Goal: Task Accomplishment & Management: Manage account settings

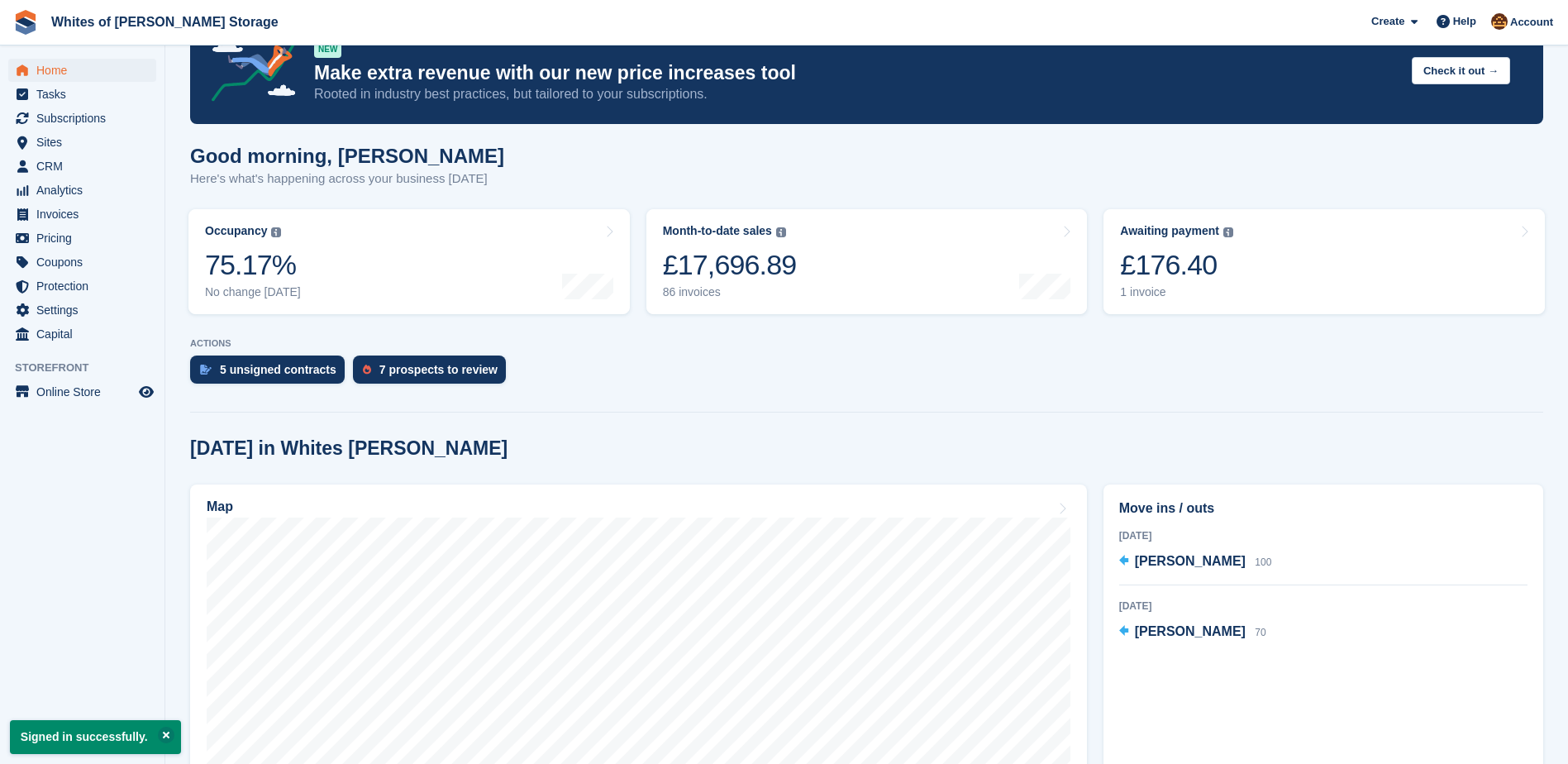
scroll to position [82, 0]
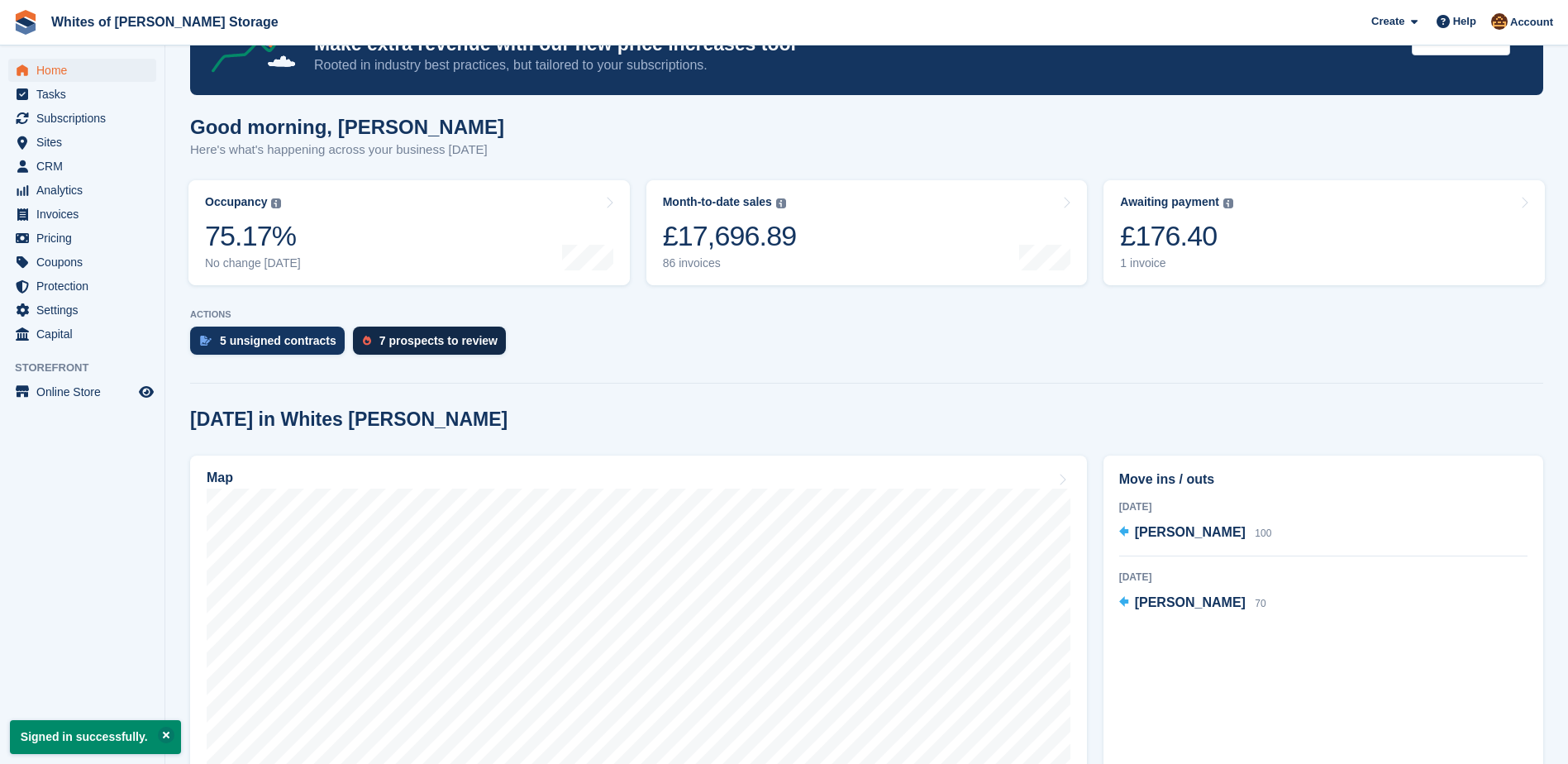
click at [408, 345] on div "7 prospects to review" at bounding box center [438, 341] width 118 height 13
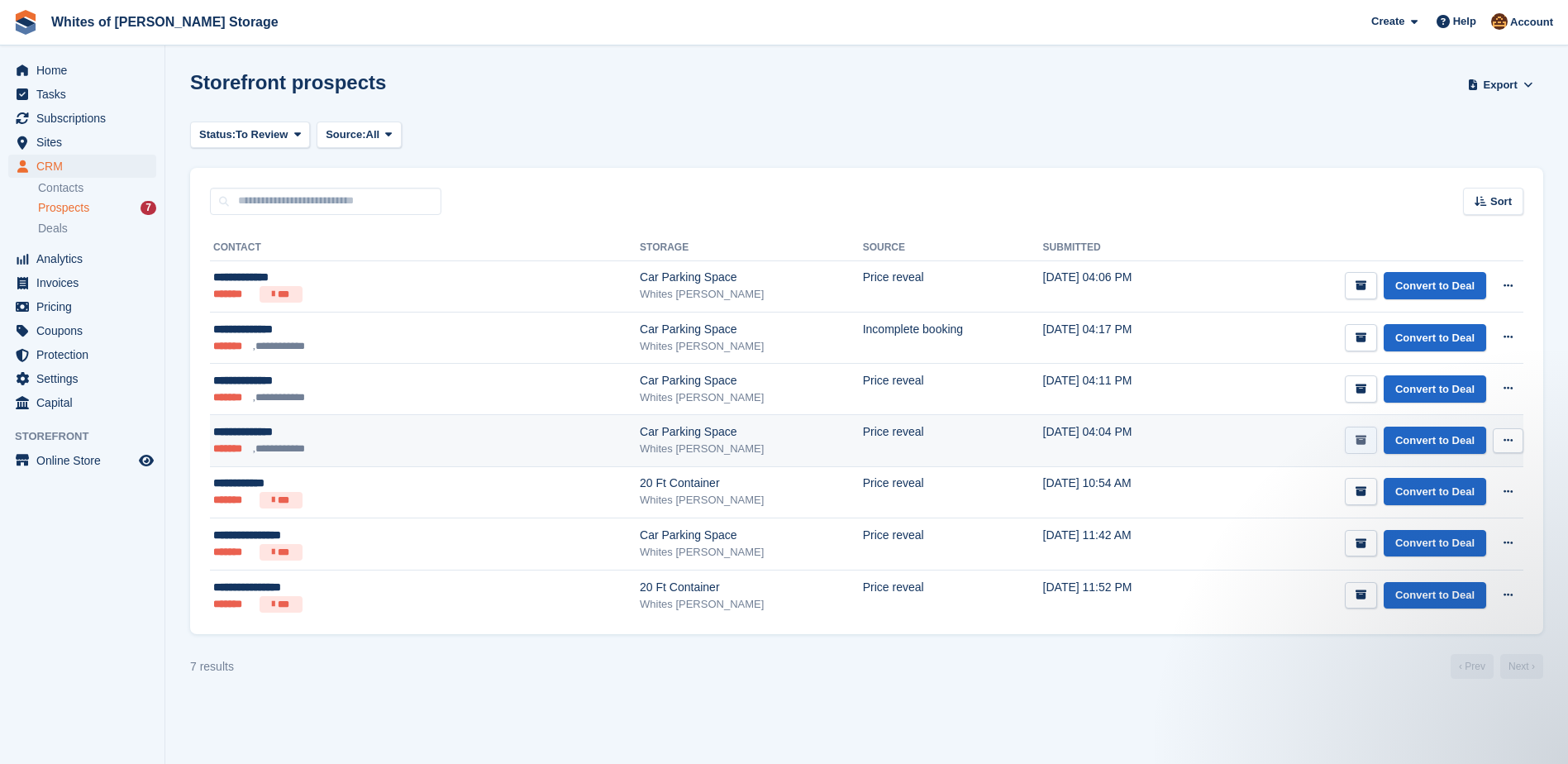
click at [1366, 441] on icon "submit" at bounding box center [1360, 440] width 11 height 11
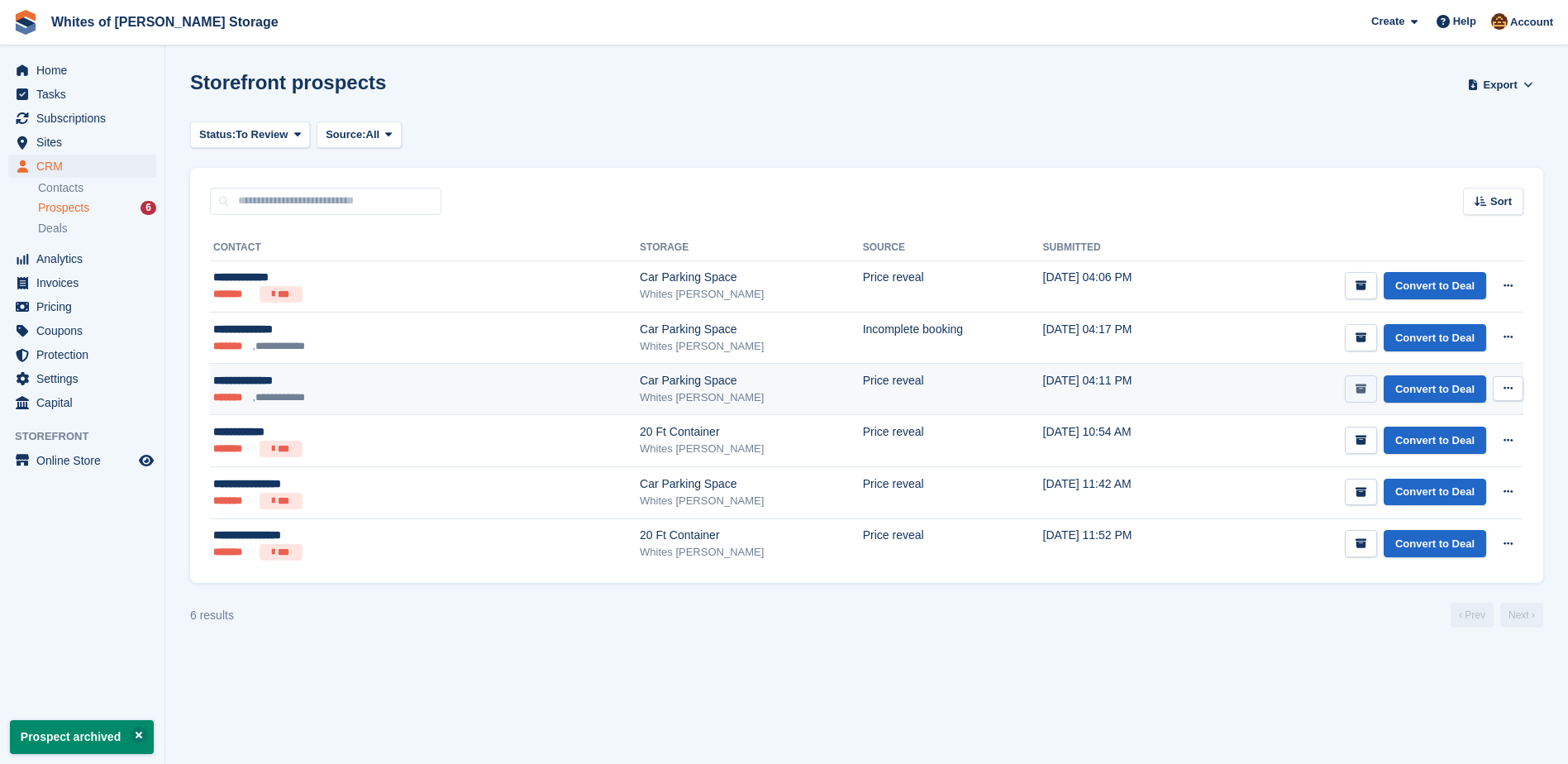
click at [1366, 387] on icon "submit" at bounding box center [1360, 388] width 11 height 11
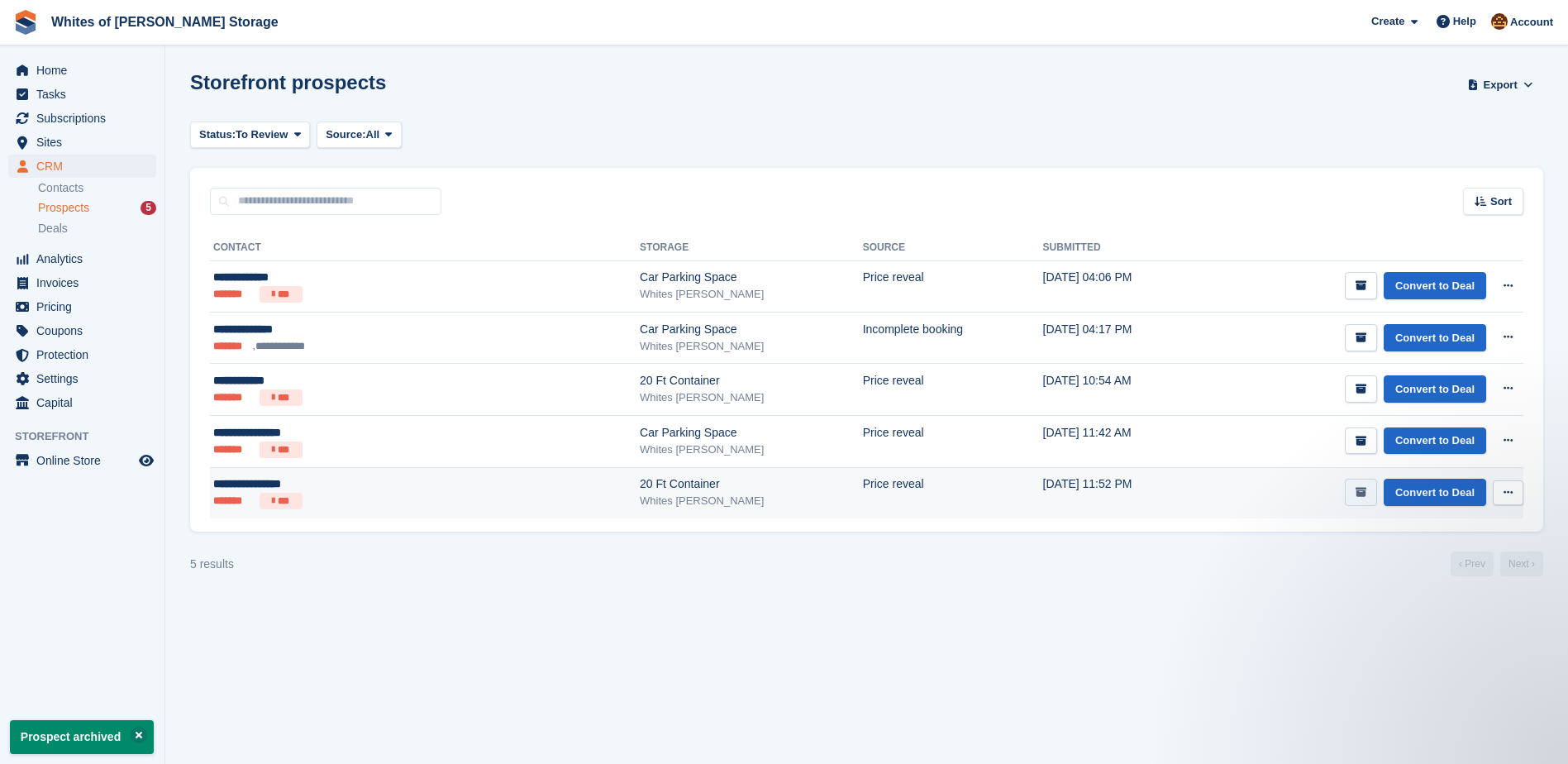
click at [1370, 495] on button "submit" at bounding box center [1360, 492] width 32 height 27
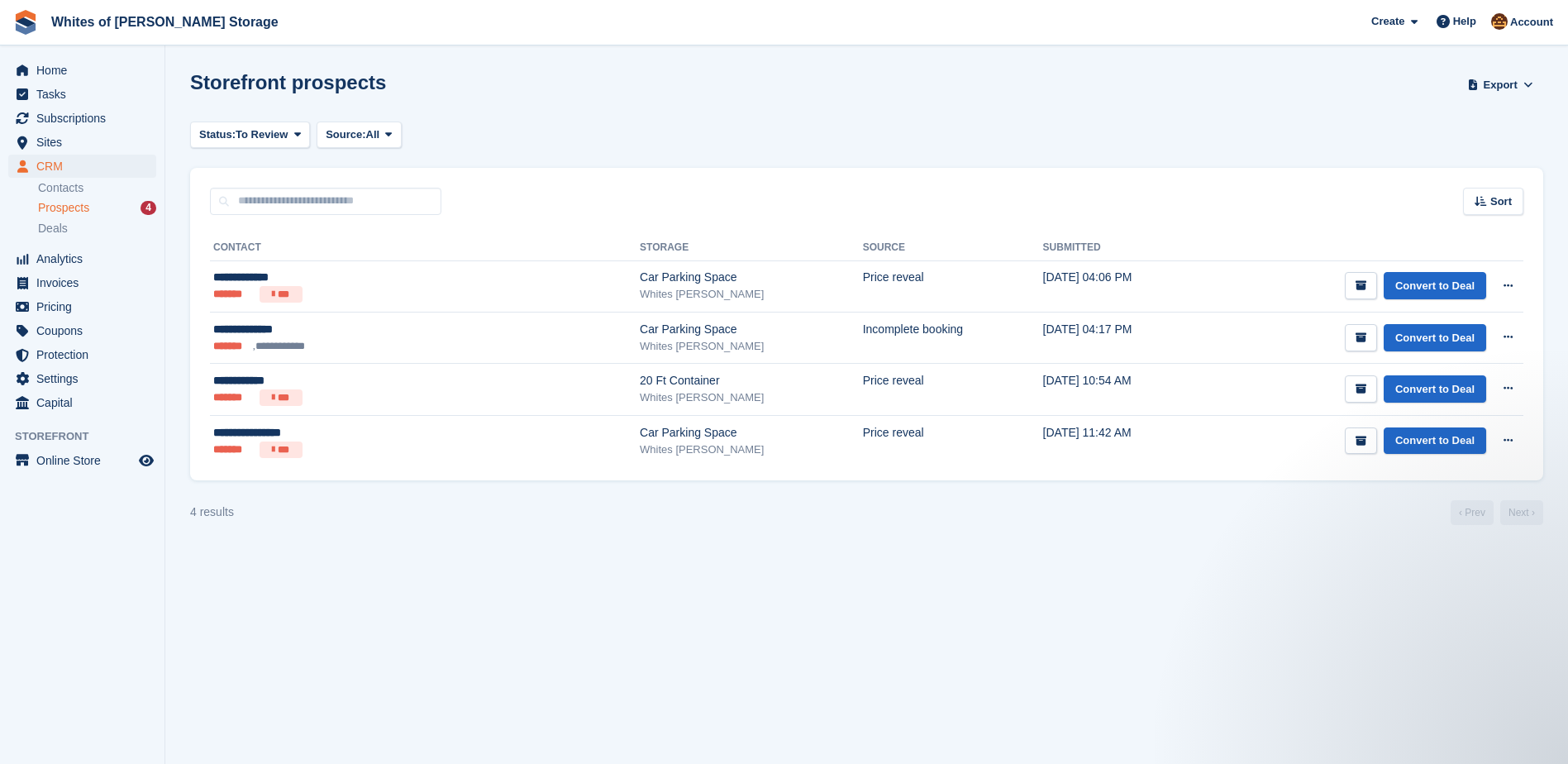
drag, startPoint x: 627, startPoint y: 219, endPoint x: 784, endPoint y: 90, distance: 203.2
click at [784, 90] on div "Storefront prospects Export Export Prospects Export a CSV of all Prospects whic…" at bounding box center [867, 95] width 1353 height 47
click at [77, 121] on span "Subscriptions" at bounding box center [86, 118] width 99 height 23
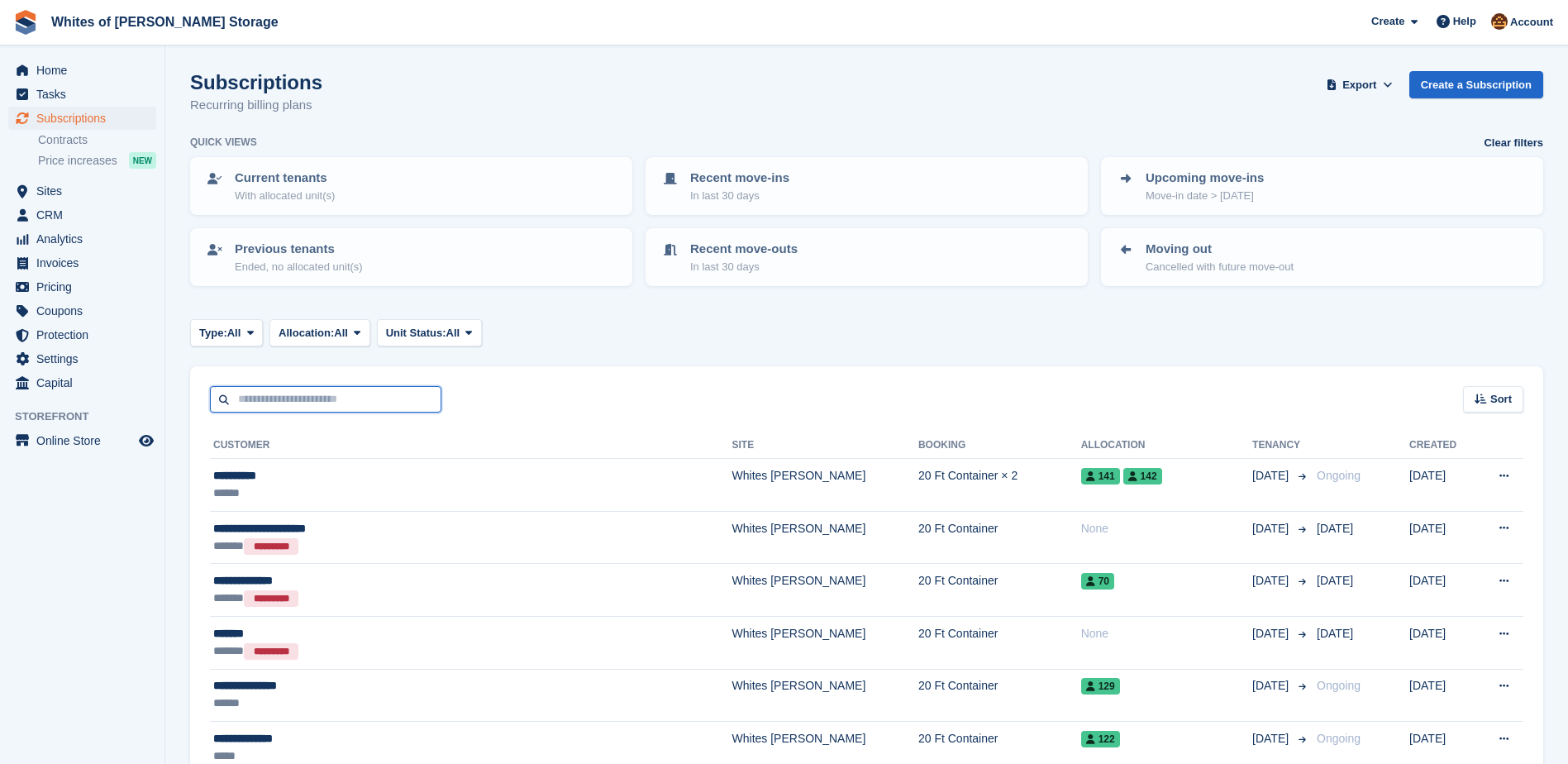
click at [396, 402] on input "text" at bounding box center [326, 399] width 231 height 27
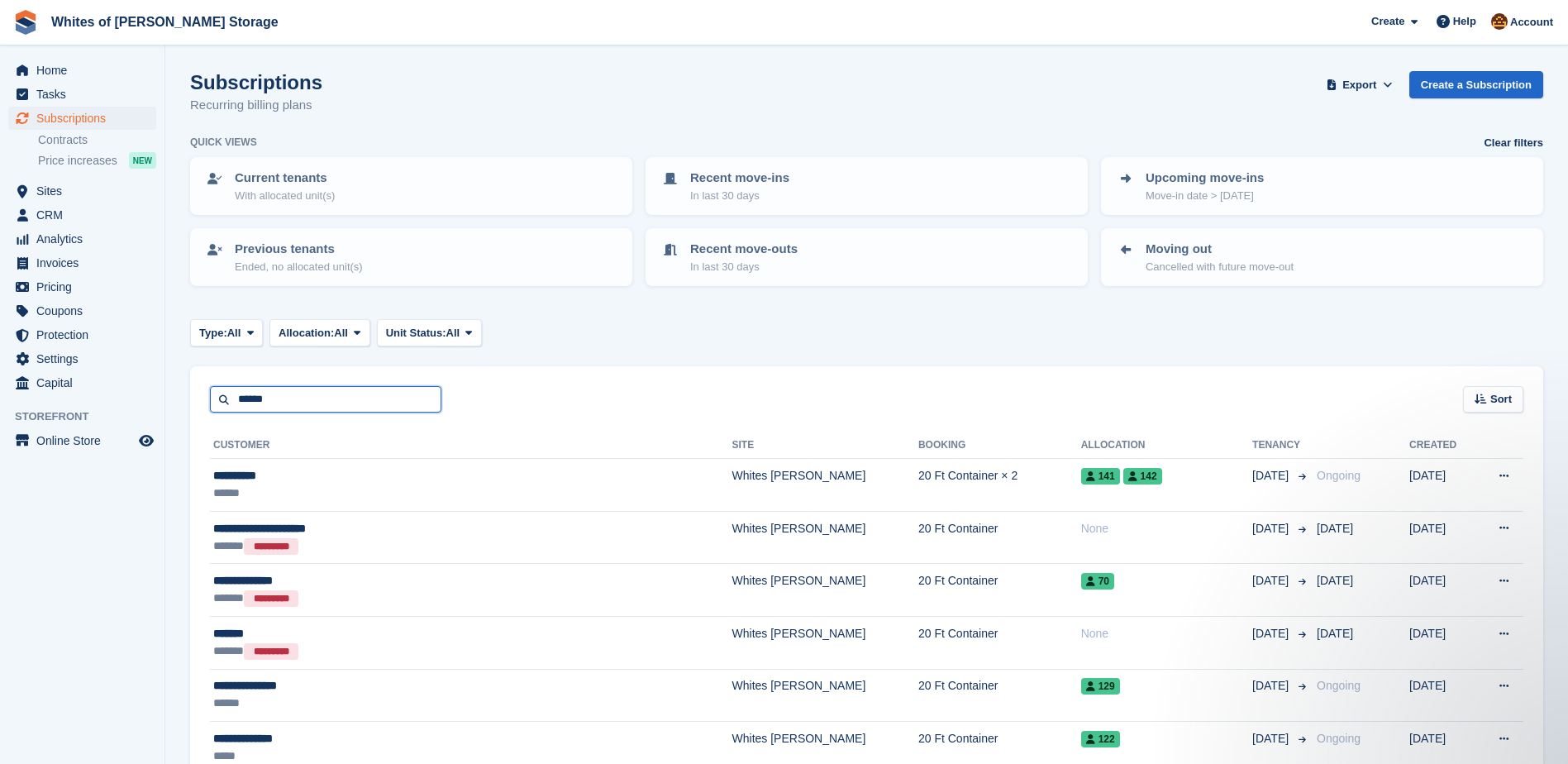
type input "******"
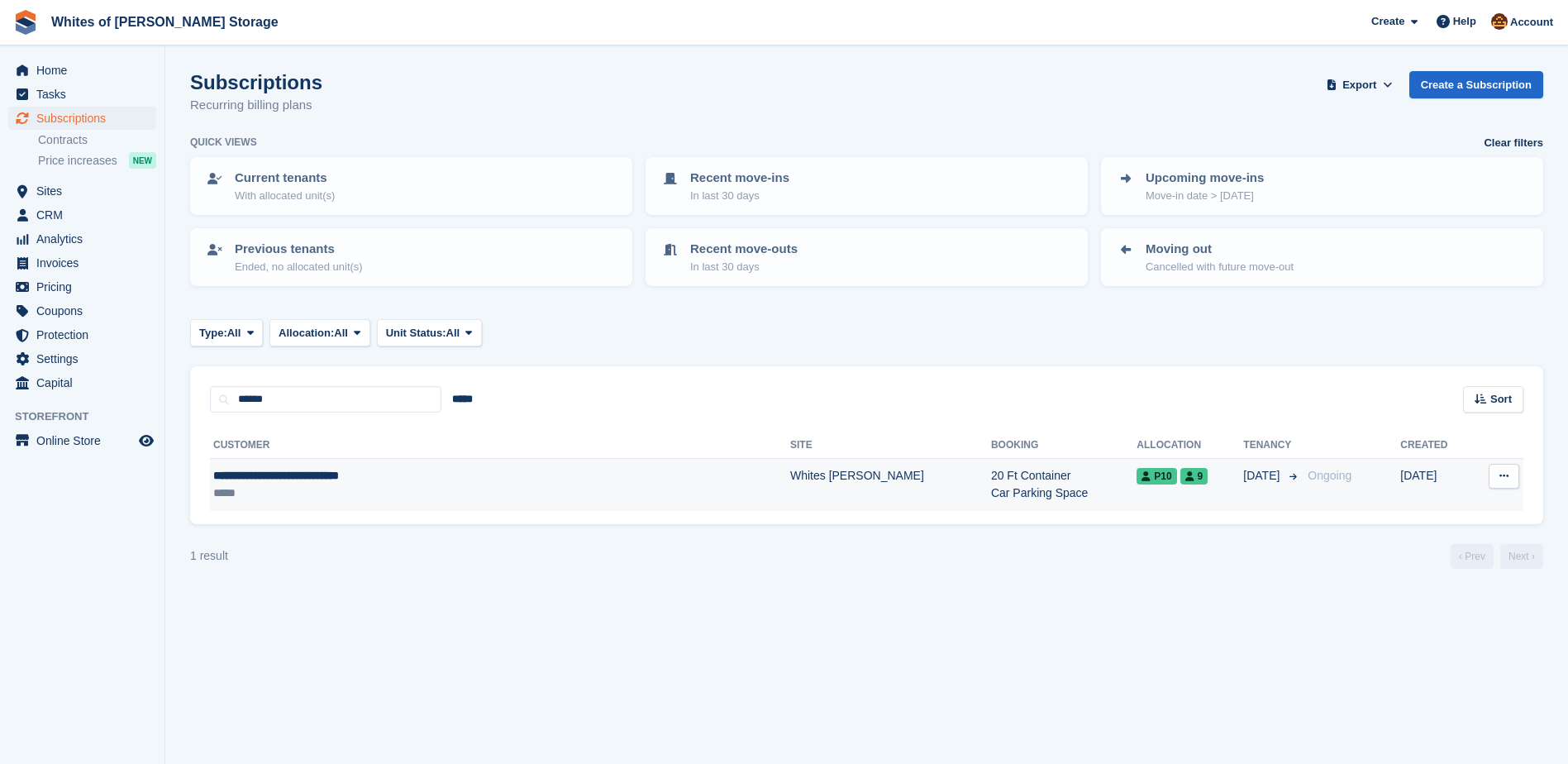
click at [322, 477] on span "**********" at bounding box center [276, 476] width 125 height 12
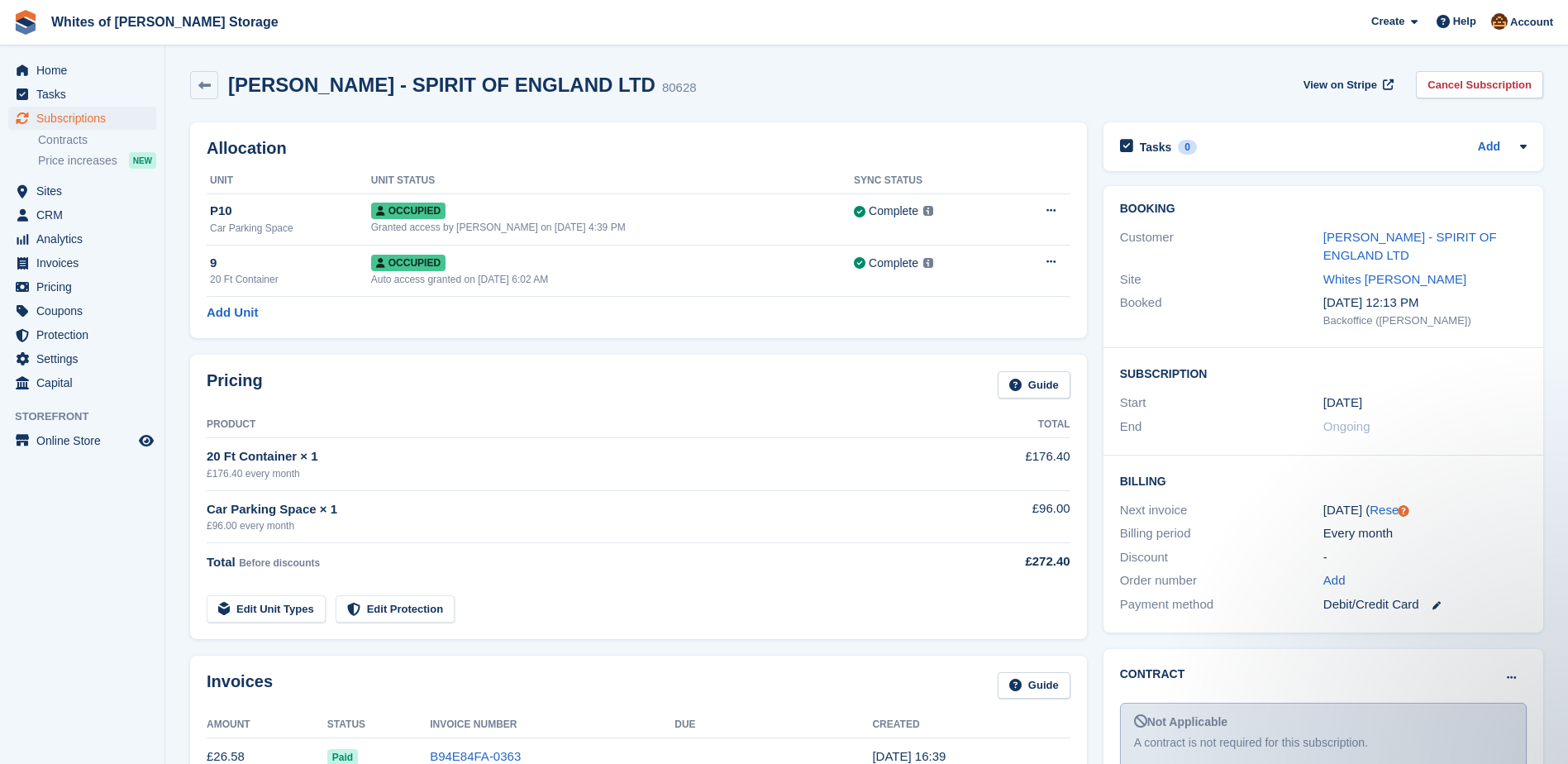
click at [720, 319] on div "Add Unit" at bounding box center [638, 313] width 863 height 19
click at [654, 18] on span "Whites of Earls Barton Storage Create Subscription Invoice Contact Deal Discoun…" at bounding box center [784, 22] width 1568 height 45
click at [79, 114] on span "Subscriptions" at bounding box center [86, 118] width 99 height 23
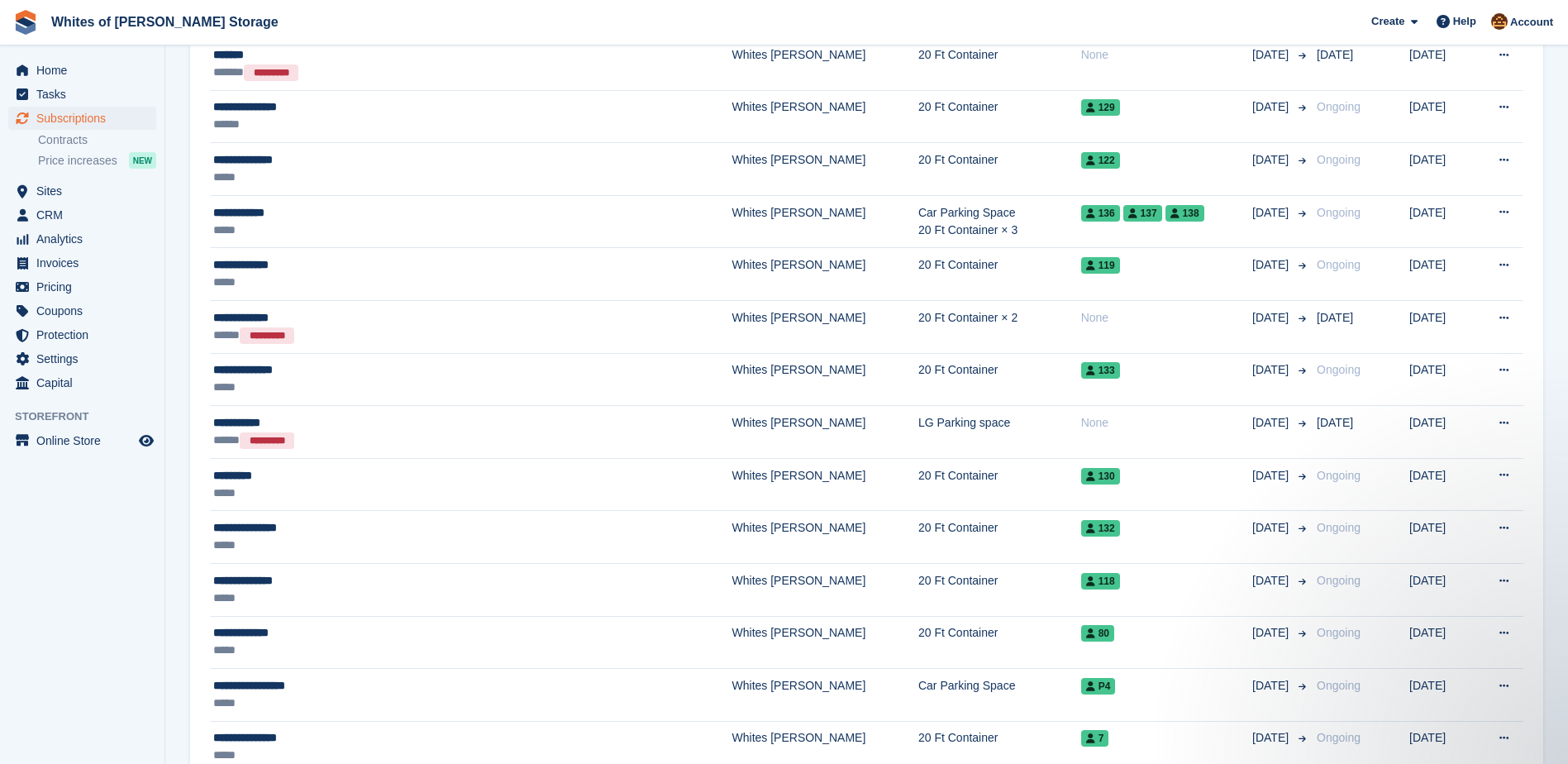
scroll to position [331, 0]
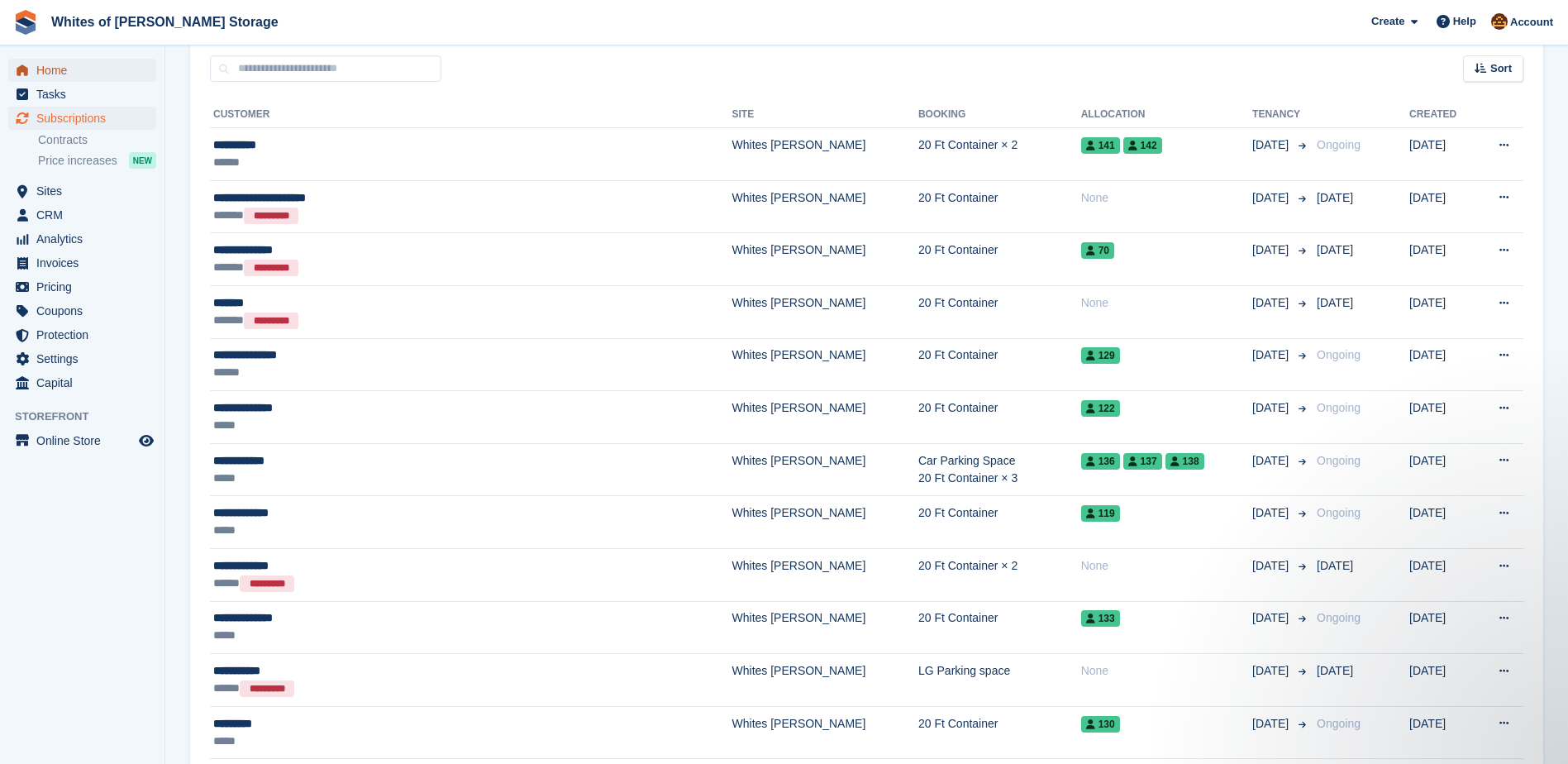
click at [49, 73] on span "Home" at bounding box center [86, 71] width 99 height 23
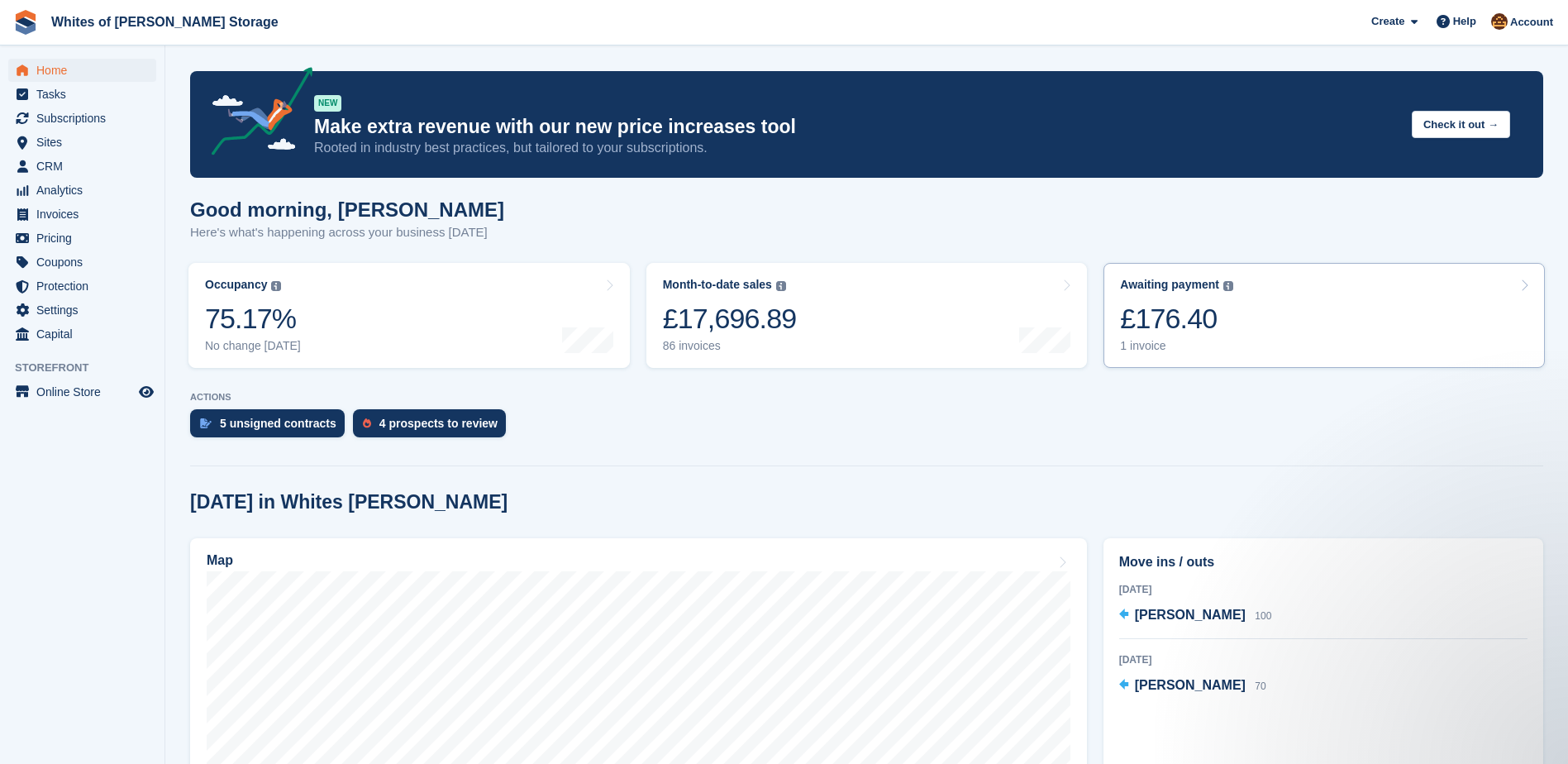
click at [1229, 320] on div "£176.40" at bounding box center [1177, 318] width 113 height 34
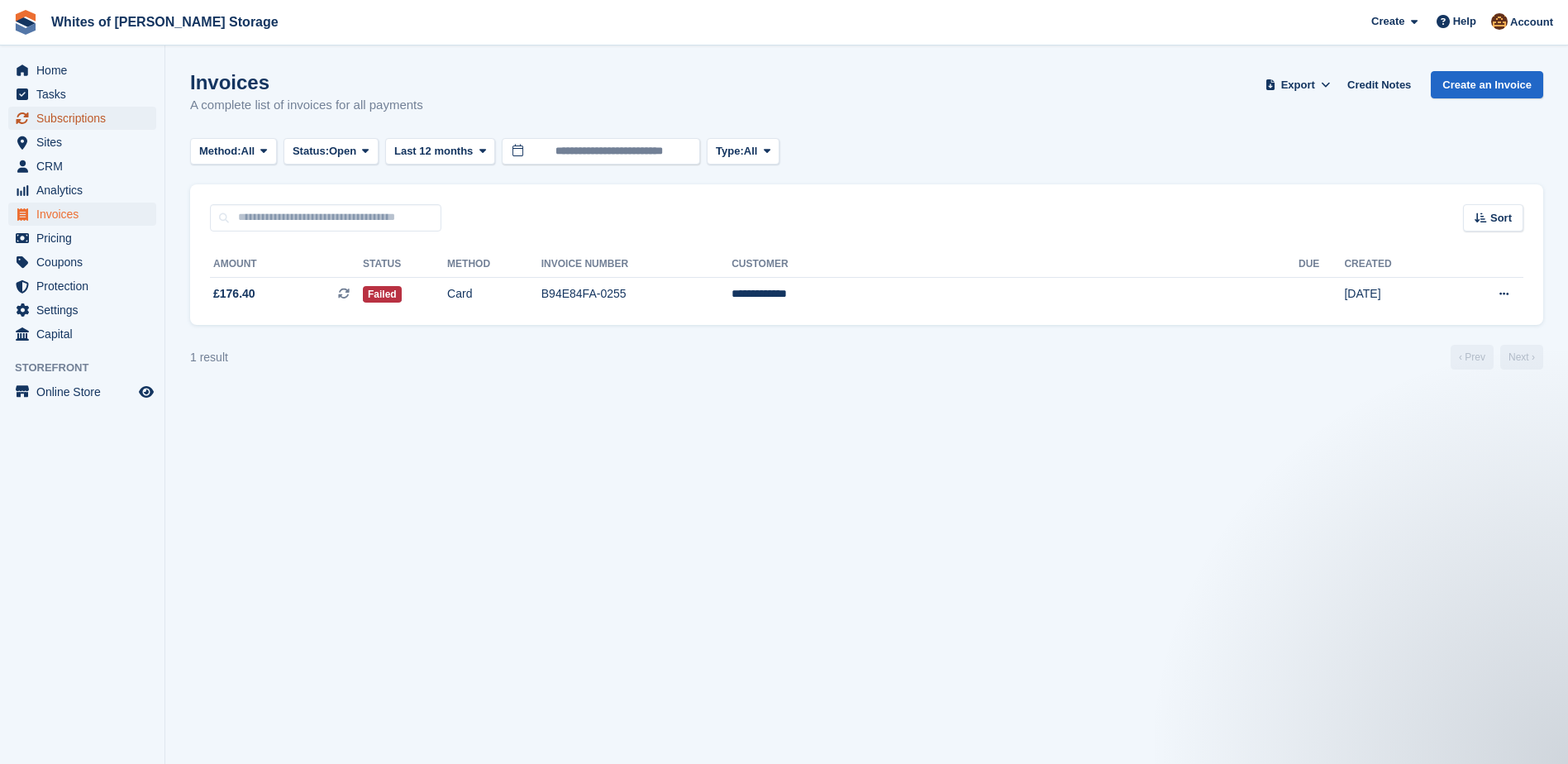
click at [102, 116] on span "Subscriptions" at bounding box center [86, 118] width 99 height 23
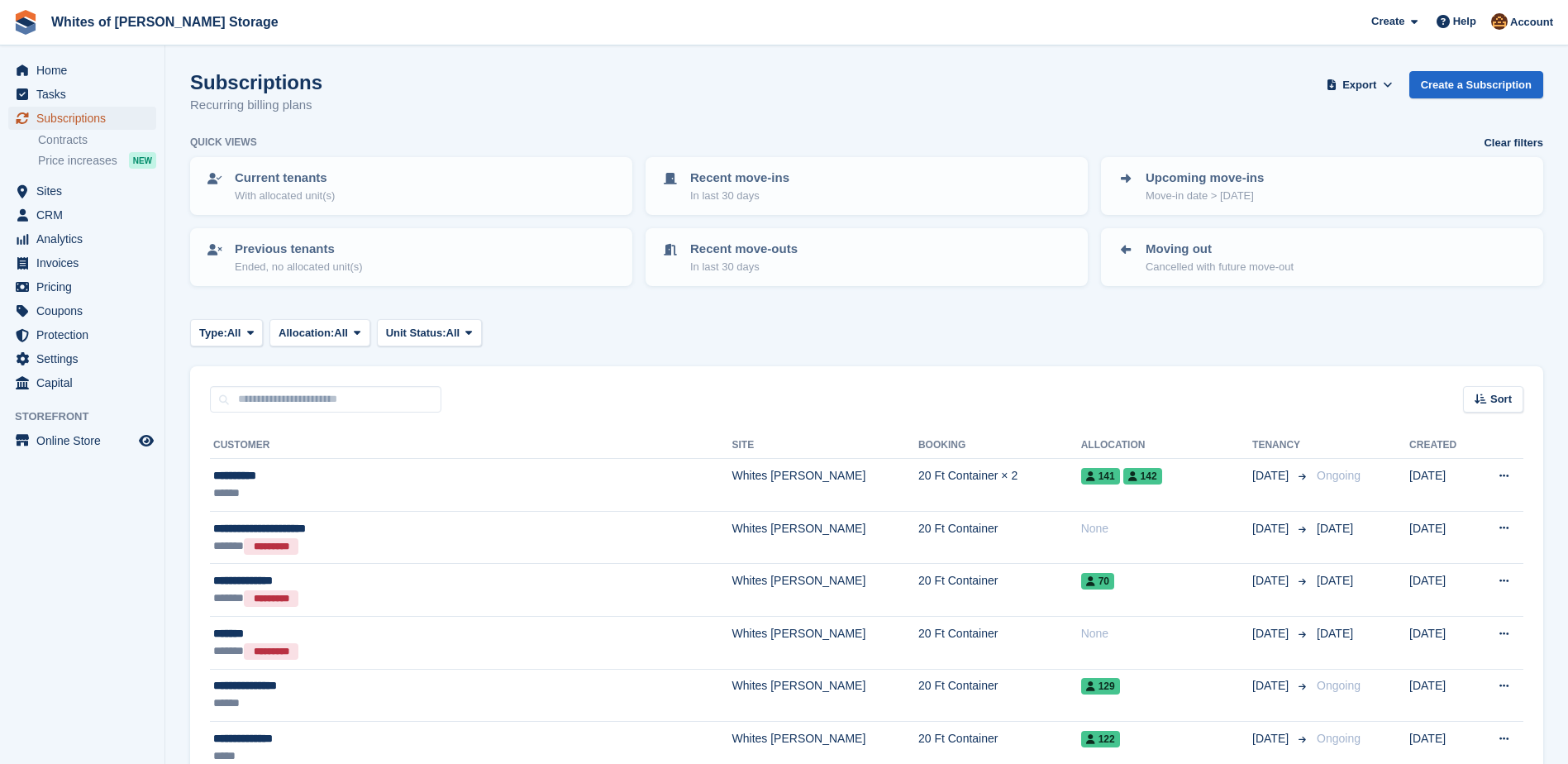
click at [68, 122] on span "Subscriptions" at bounding box center [86, 118] width 99 height 23
click at [77, 112] on span "Subscriptions" at bounding box center [86, 118] width 99 height 23
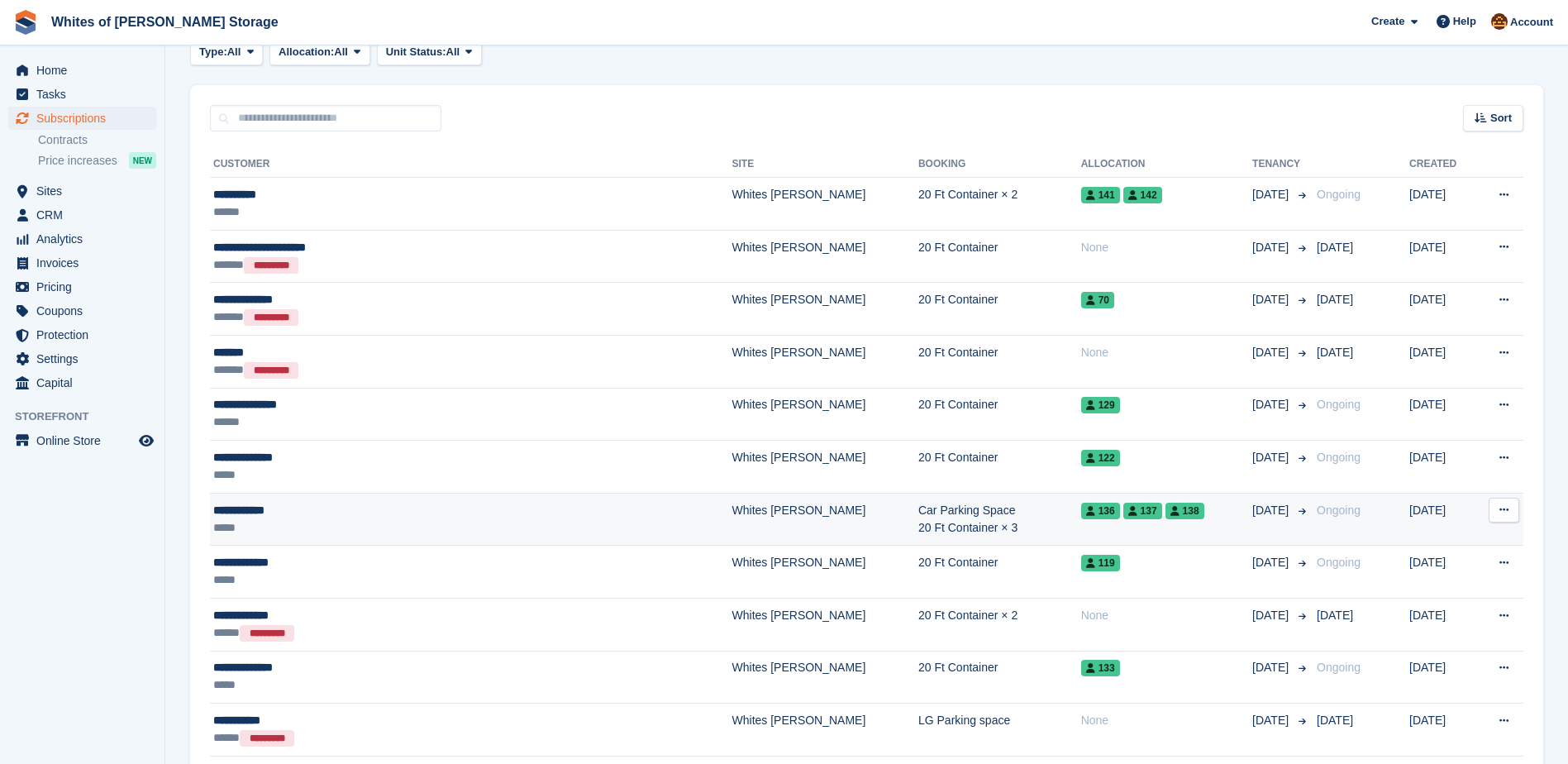
scroll to position [82, 0]
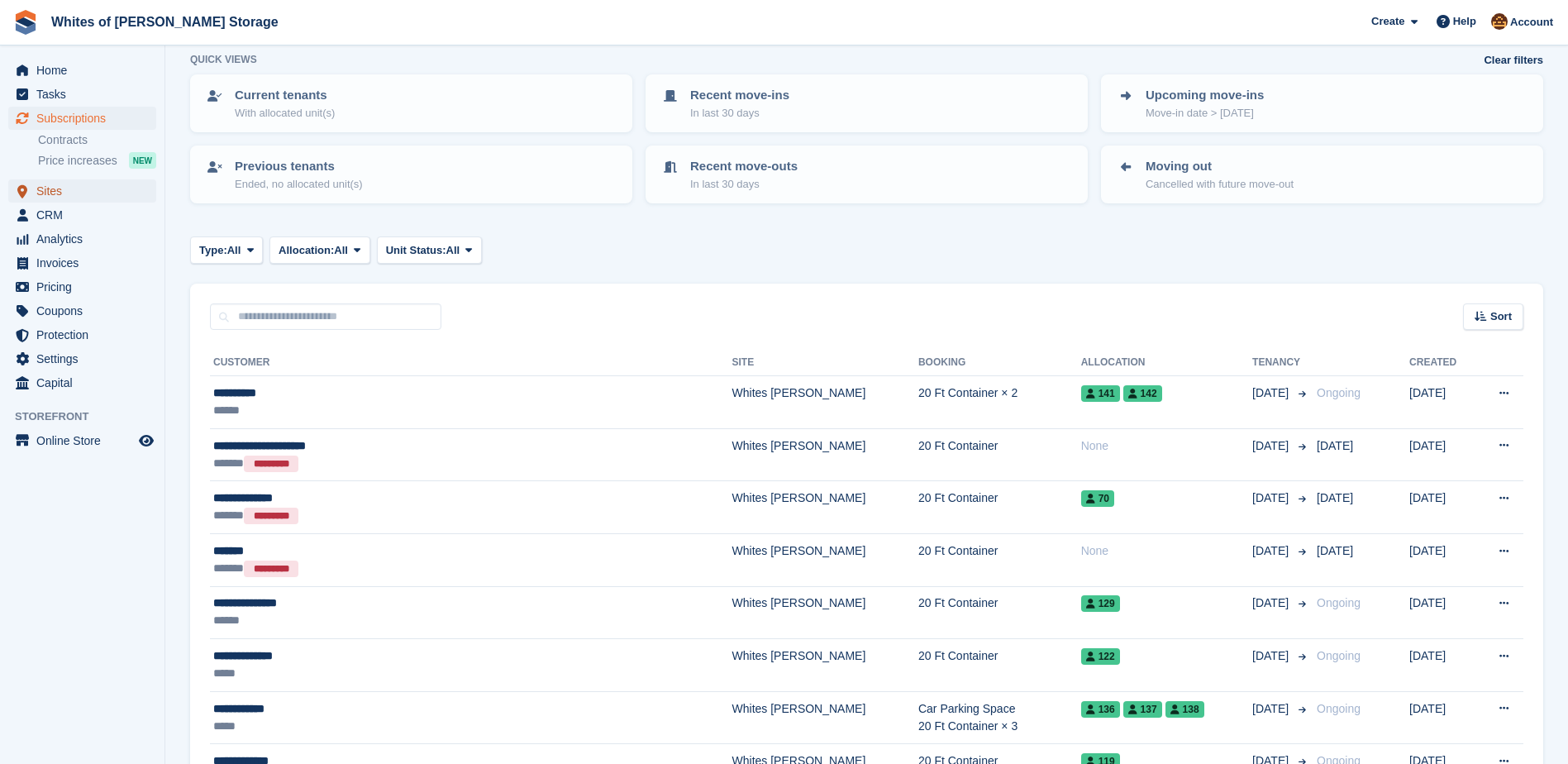
click at [51, 191] on span "Sites" at bounding box center [86, 191] width 99 height 23
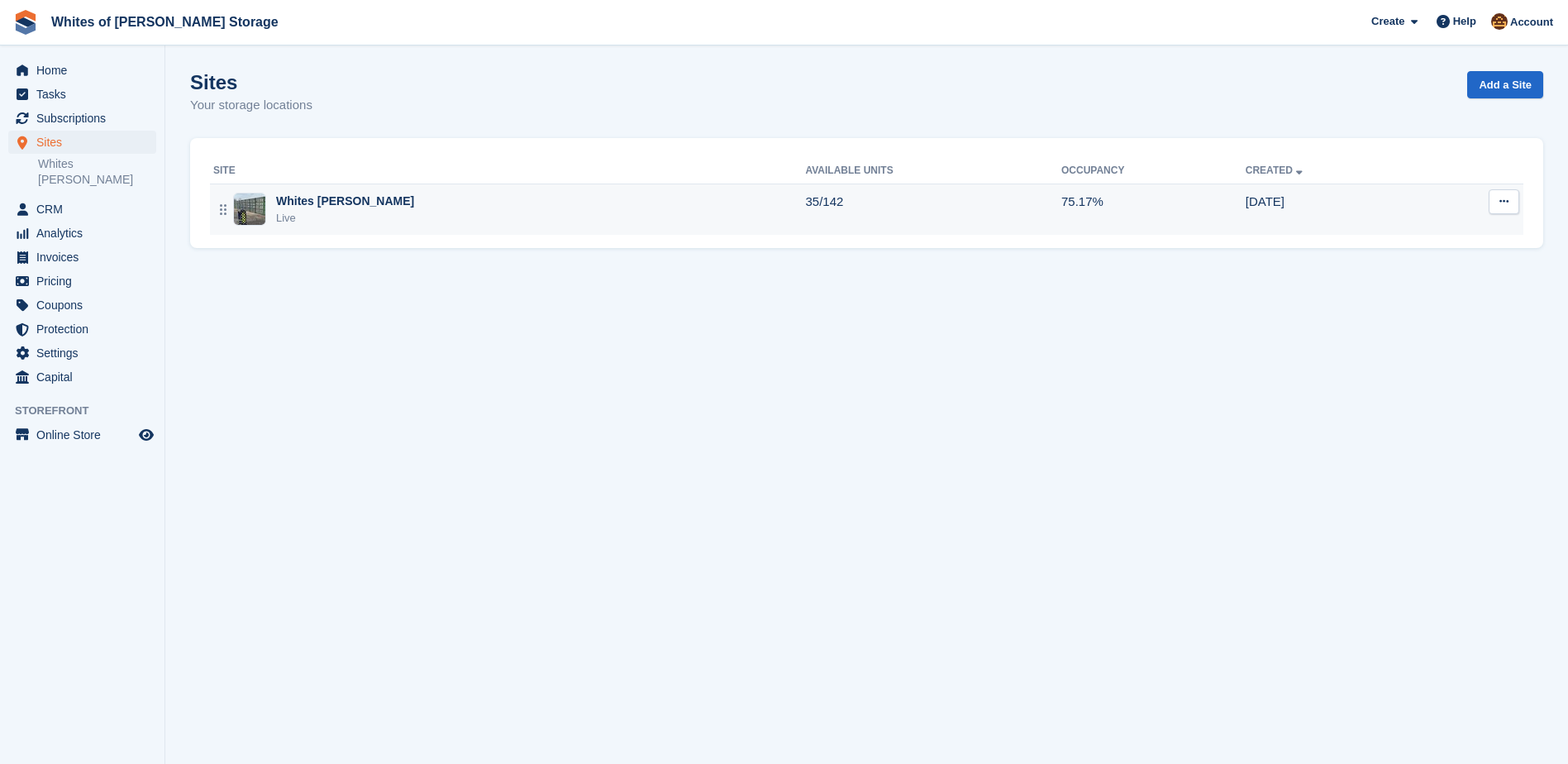
click at [294, 224] on div "Live" at bounding box center [345, 219] width 138 height 17
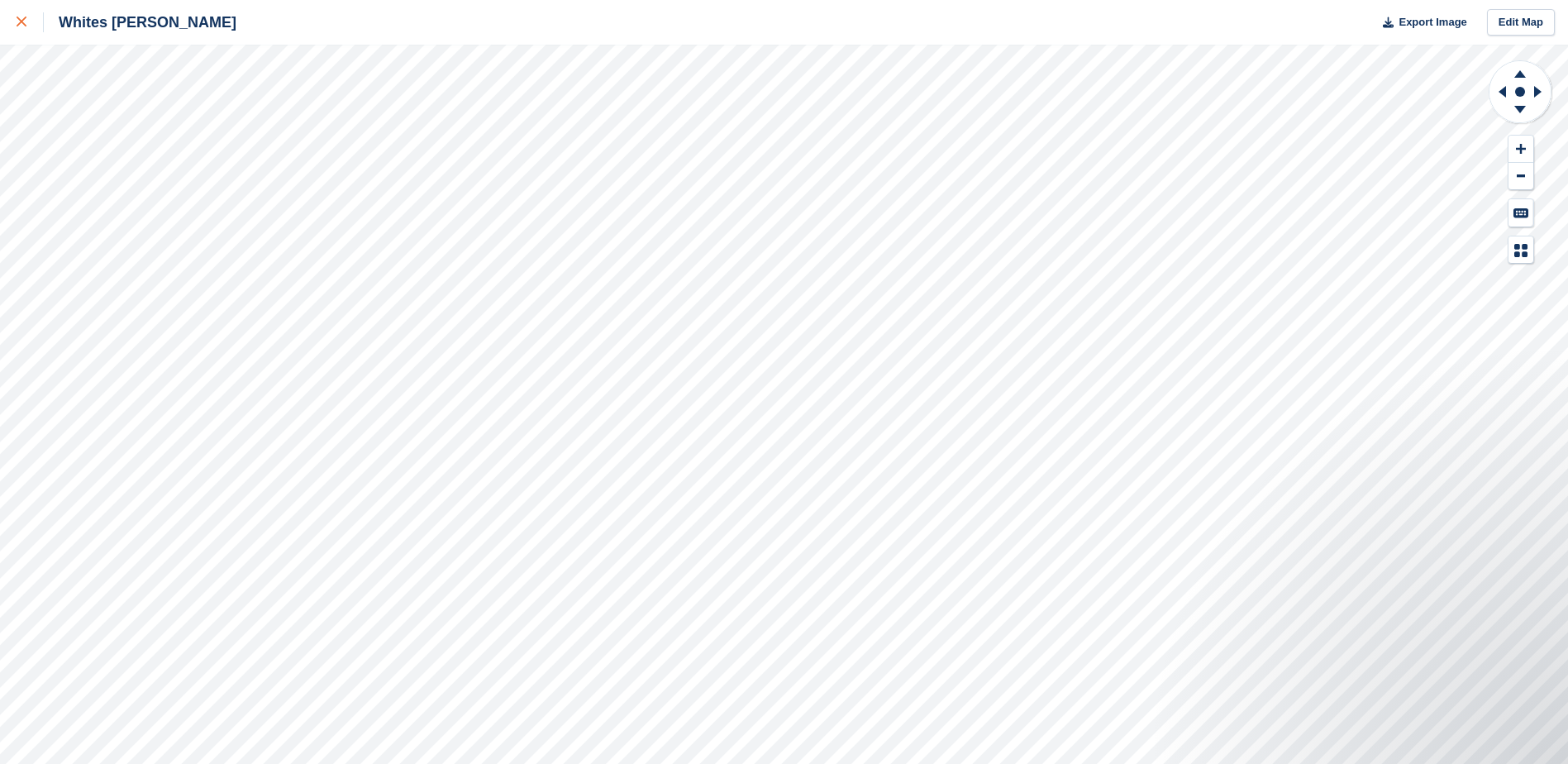
click at [22, 21] on icon at bounding box center [22, 22] width 10 height 10
